Goal: Task Accomplishment & Management: Use online tool/utility

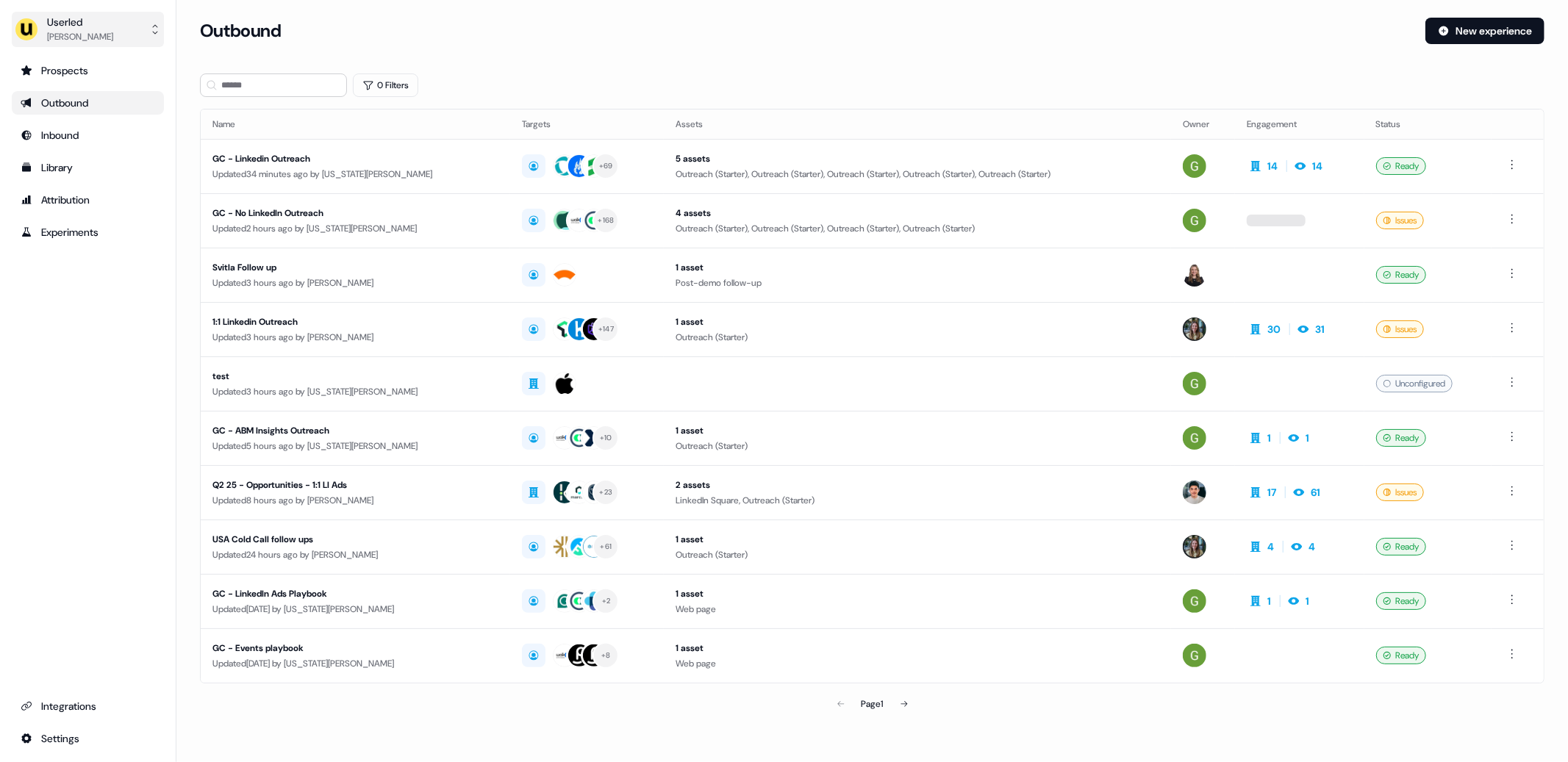
click at [103, 39] on button "Userled [PERSON_NAME]" at bounding box center [87, 29] width 152 height 36
click at [71, 69] on div "Impersonate (Admin)" at bounding box center [87, 70] width 140 height 27
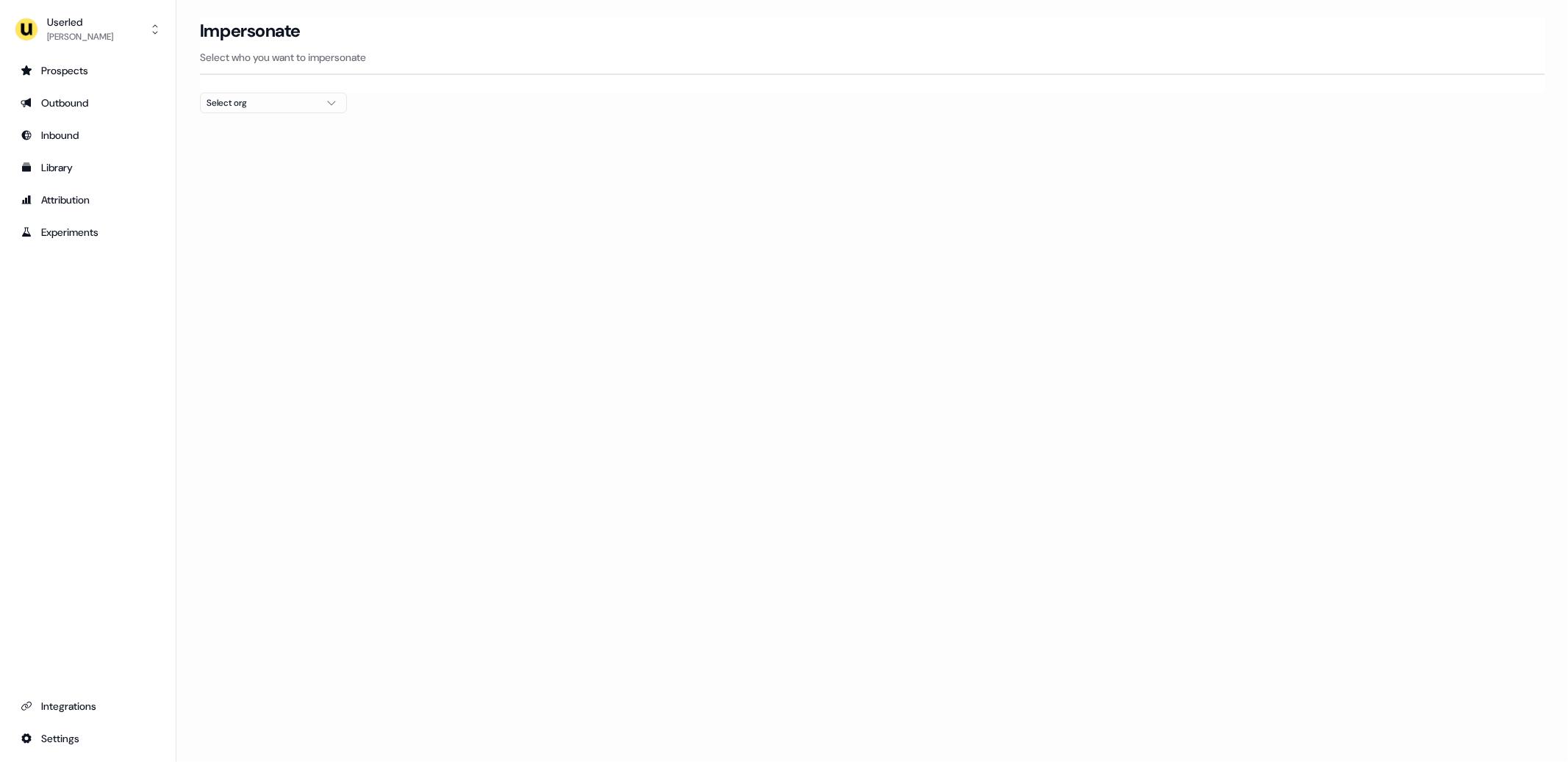
click at [267, 103] on div "Select org" at bounding box center [262, 102] width 111 height 14
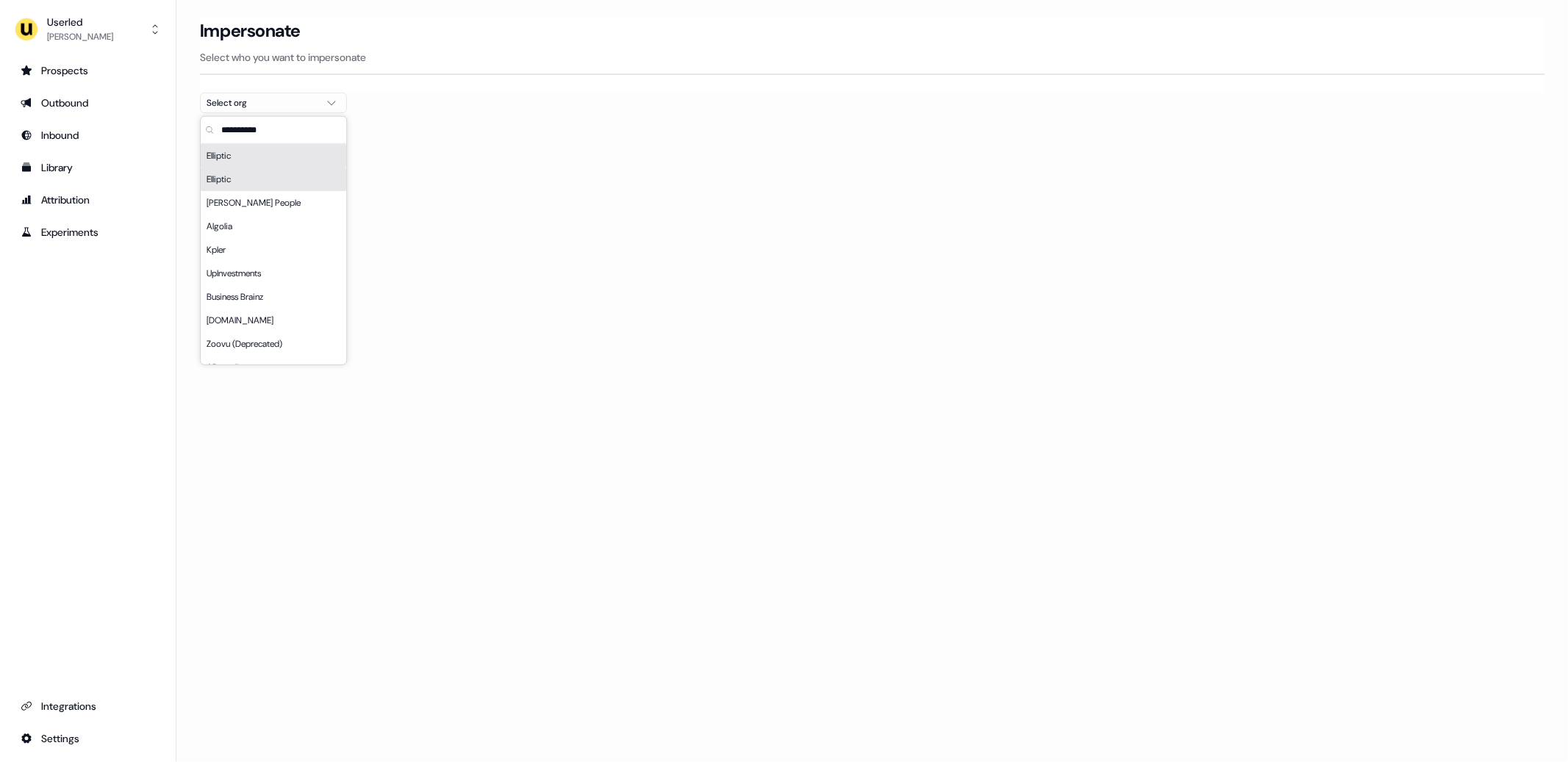
click at [1161, 81] on div "Impersonate Select who you want to impersonate" at bounding box center [872, 55] width 1345 height 75
